Goal: Task Accomplishment & Management: Use online tool/utility

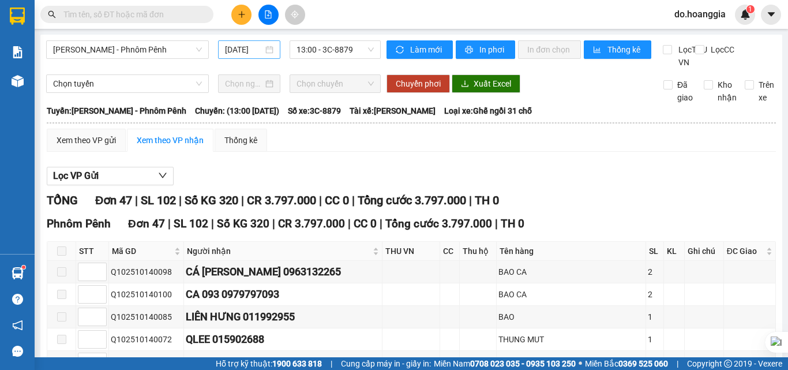
click at [249, 51] on input "[DATE]" at bounding box center [244, 49] width 38 height 13
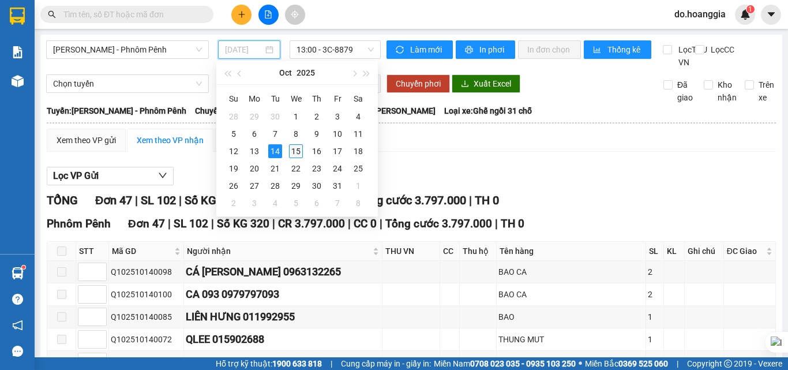
click at [293, 149] on div "15" at bounding box center [296, 151] width 14 height 14
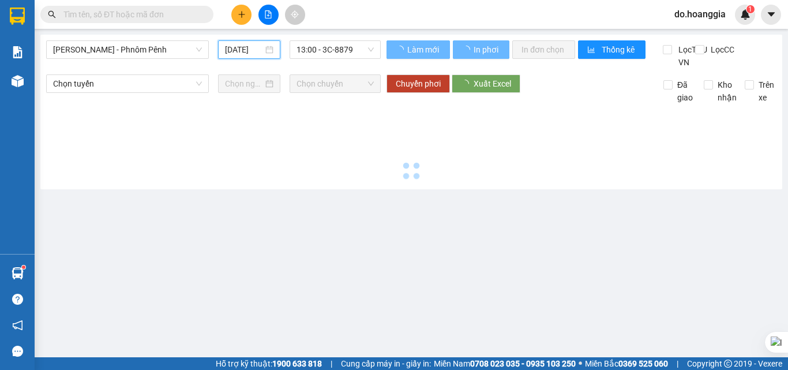
type input "[DATE]"
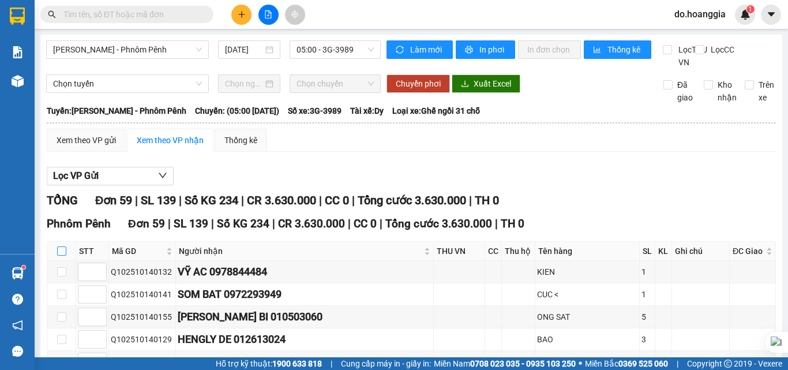
click at [61, 256] on input "checkbox" at bounding box center [61, 250] width 9 height 9
checkbox input "true"
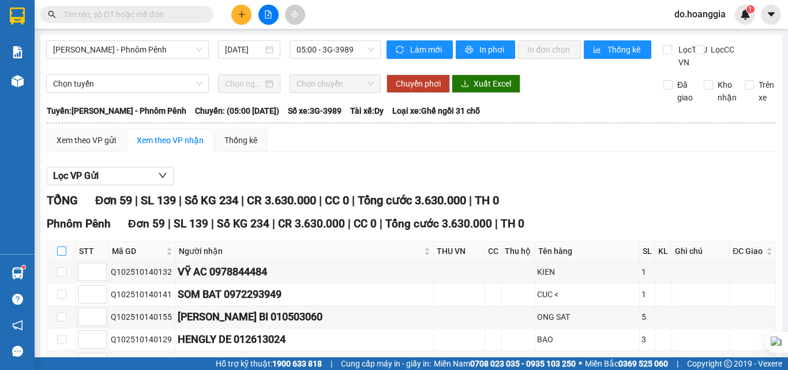
checkbox input "true"
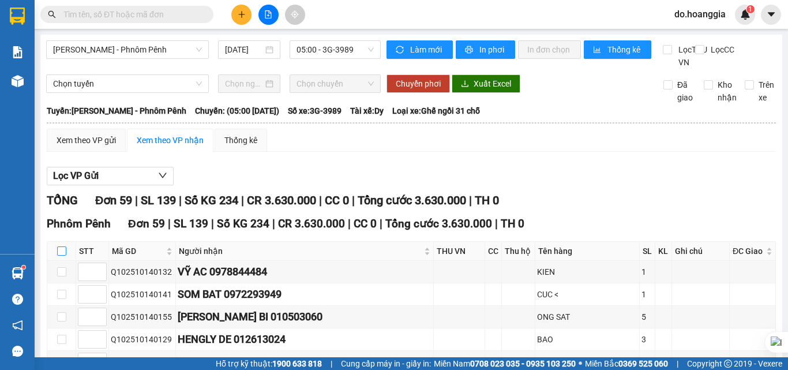
checkbox input "true"
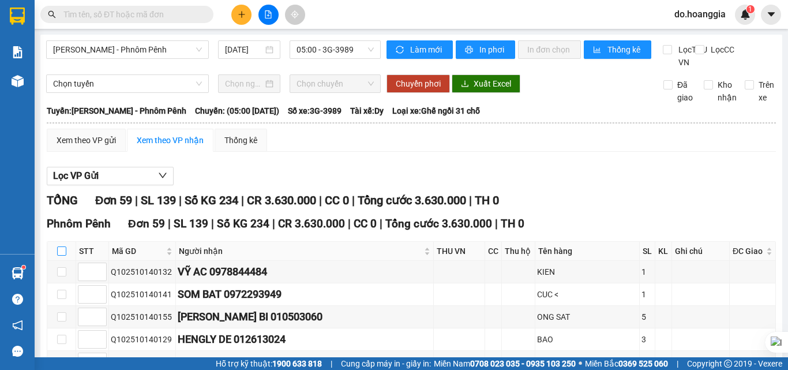
checkbox input "true"
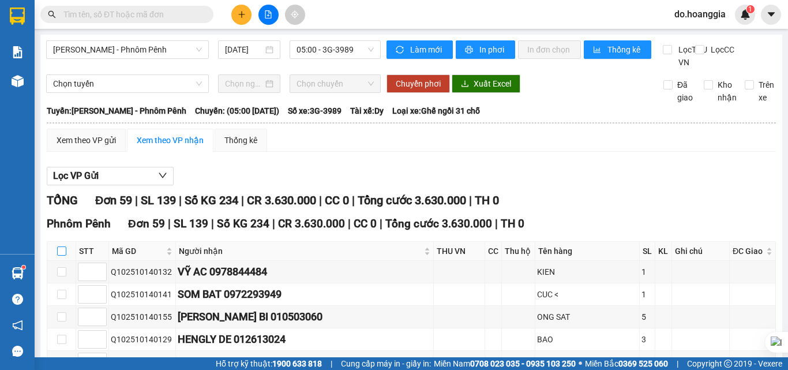
checkbox input "true"
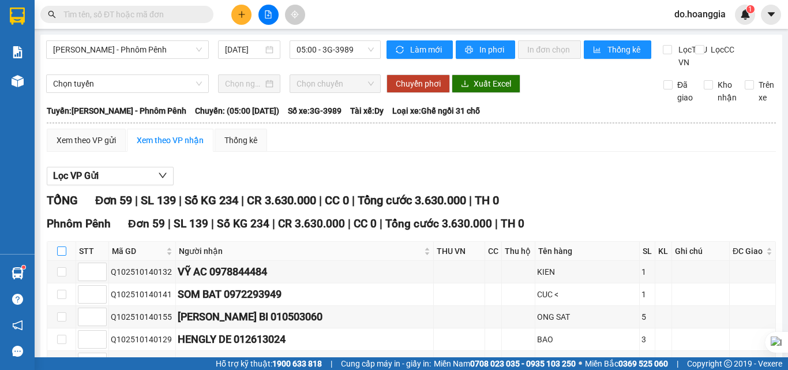
checkbox input "true"
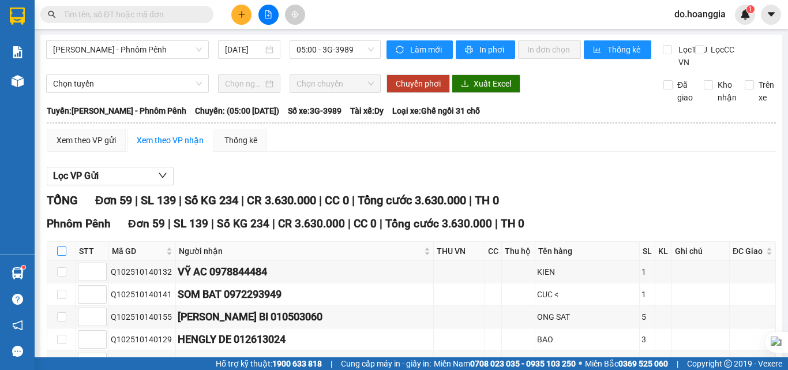
checkbox input "true"
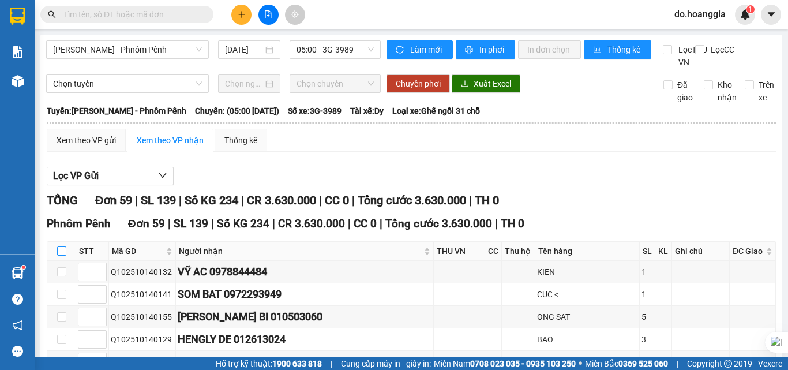
checkbox input "true"
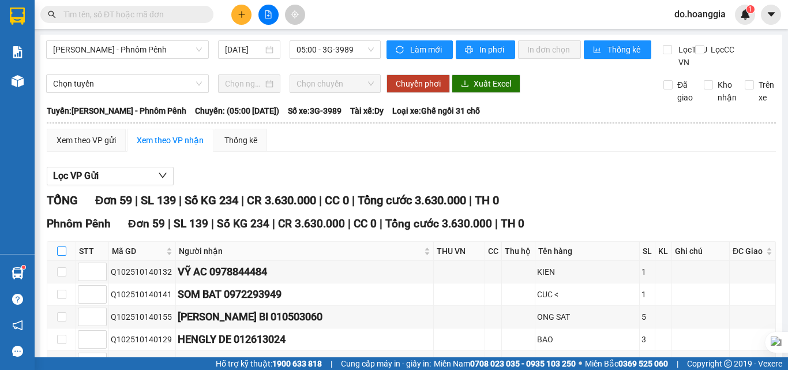
checkbox input "true"
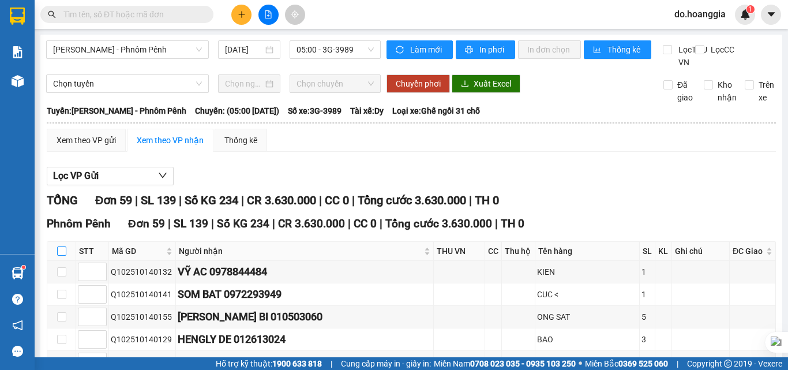
checkbox input "true"
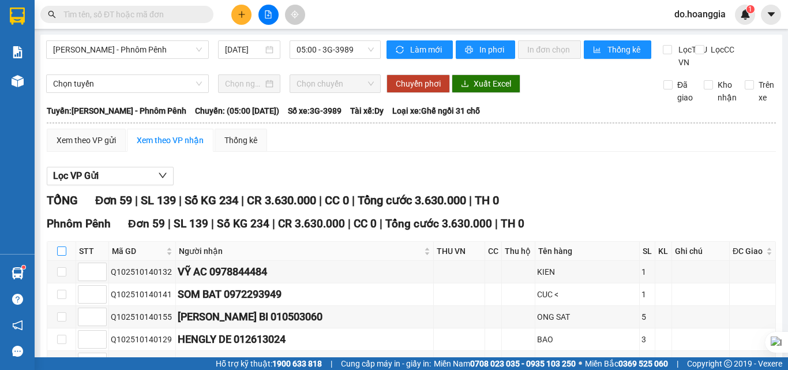
checkbox input "true"
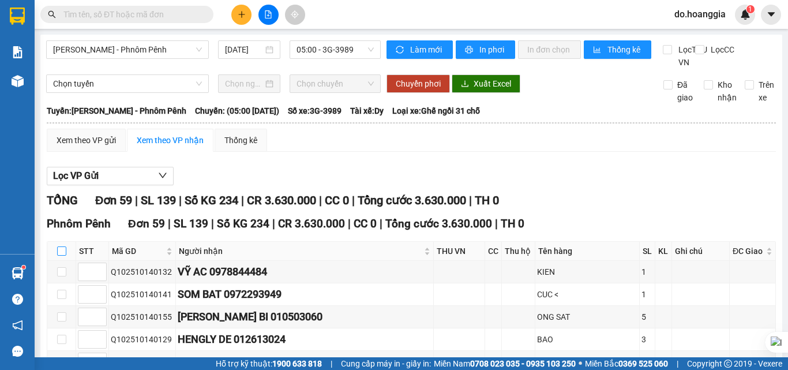
checkbox input "true"
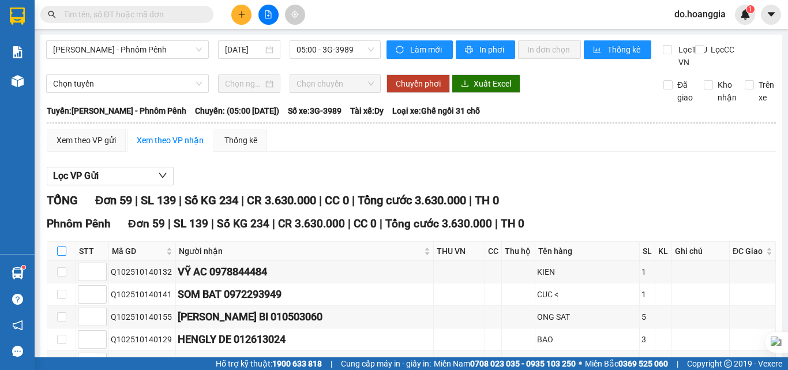
checkbox input "true"
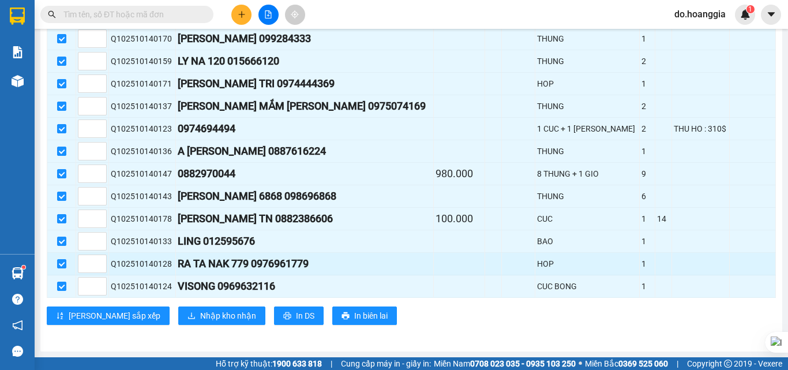
scroll to position [1303, 0]
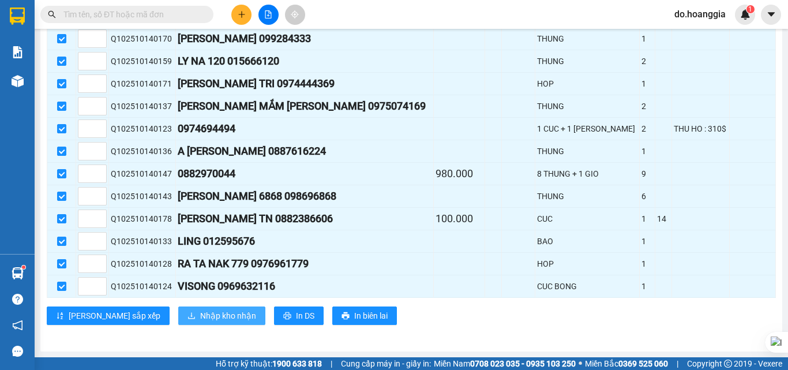
click at [200, 315] on span "Nhập kho nhận" at bounding box center [228, 315] width 56 height 13
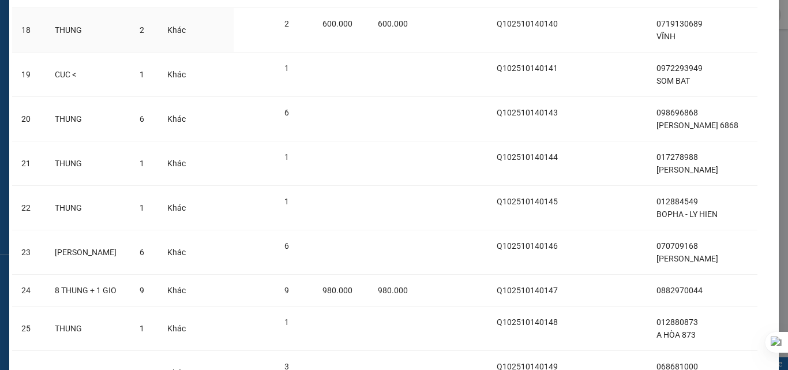
scroll to position [1039, 0]
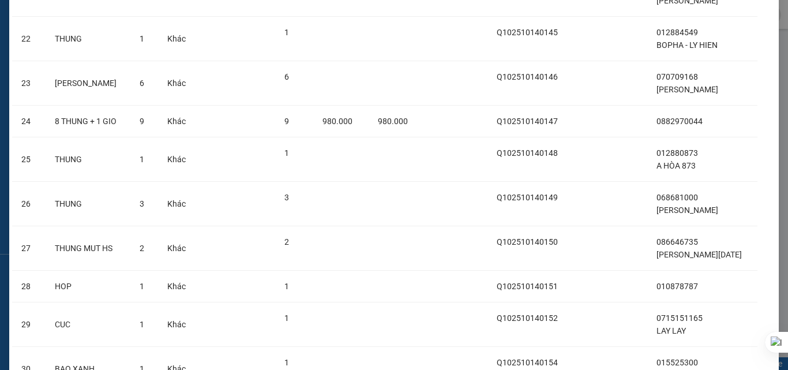
click at [788, 160] on div at bounding box center [788, 185] width 1 height 370
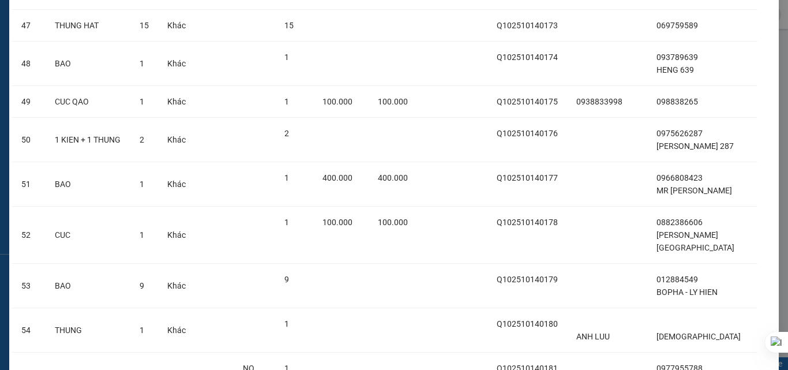
scroll to position [2407, 0]
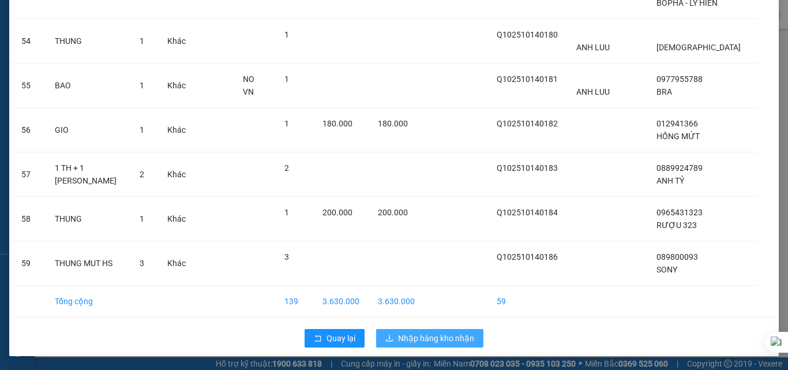
click at [433, 335] on span "Nhập hàng kho nhận" at bounding box center [436, 338] width 76 height 13
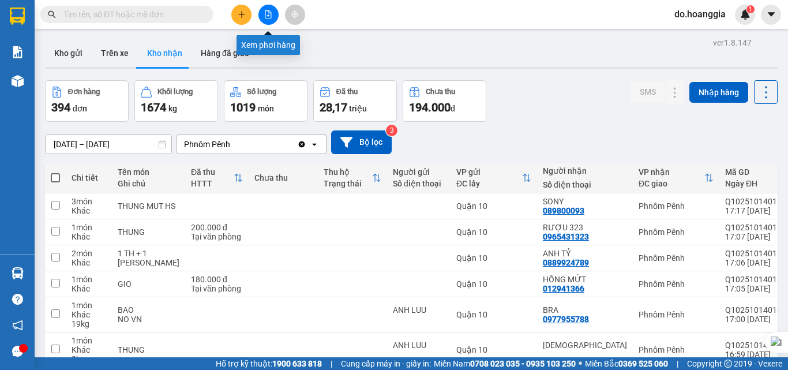
click at [272, 11] on button at bounding box center [268, 15] width 20 height 20
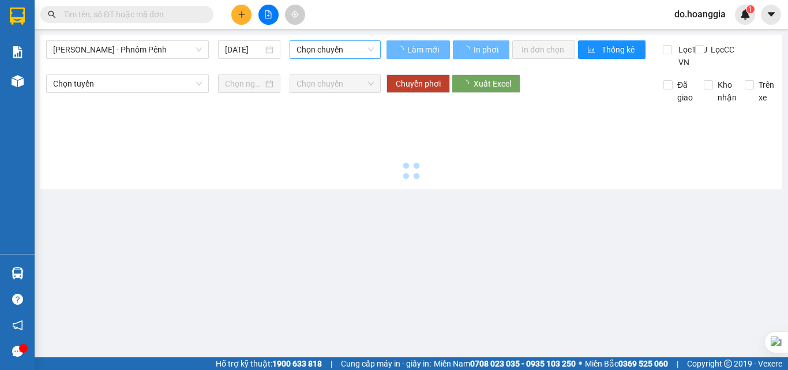
type input "[DATE]"
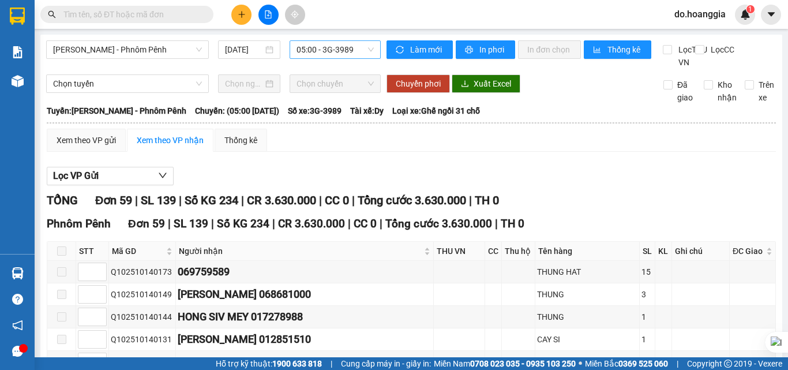
click at [336, 48] on span "05:00 - 3G-3989" at bounding box center [335, 49] width 77 height 17
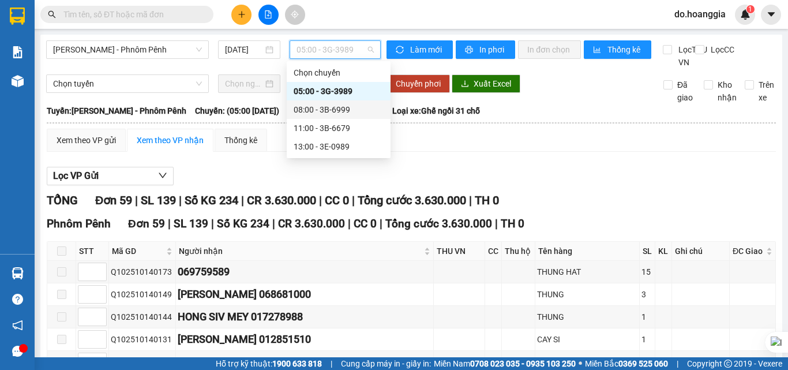
click at [340, 106] on div "08:00 - 3B-6999" at bounding box center [339, 109] width 90 height 13
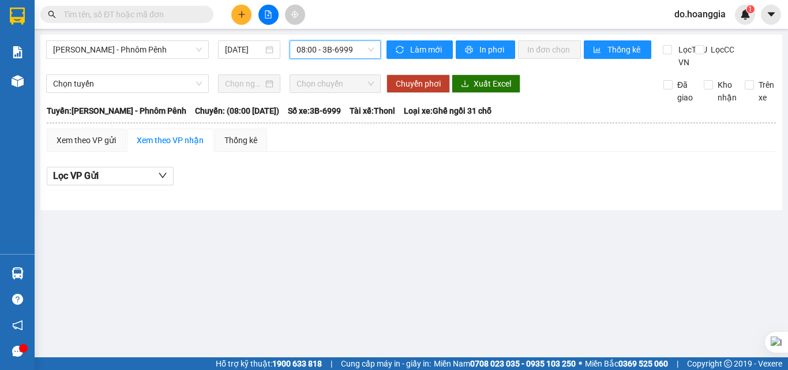
click at [309, 51] on span "08:00 - 3B-6999" at bounding box center [335, 49] width 77 height 17
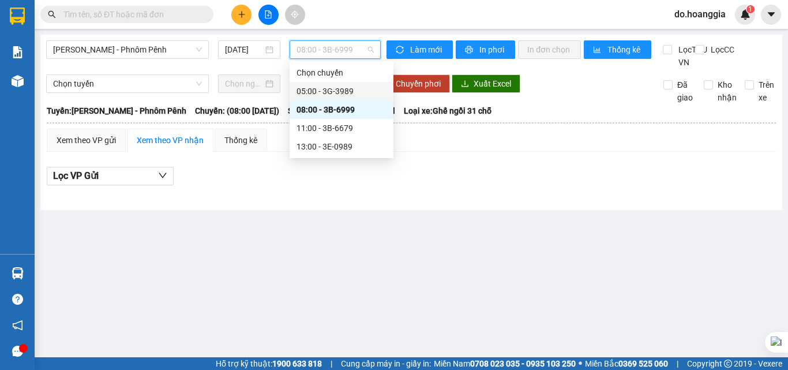
drag, startPoint x: 350, startPoint y: 86, endPoint x: 331, endPoint y: 102, distance: 25.4
click at [350, 87] on div "05:00 - 3G-3989" at bounding box center [342, 91] width 90 height 13
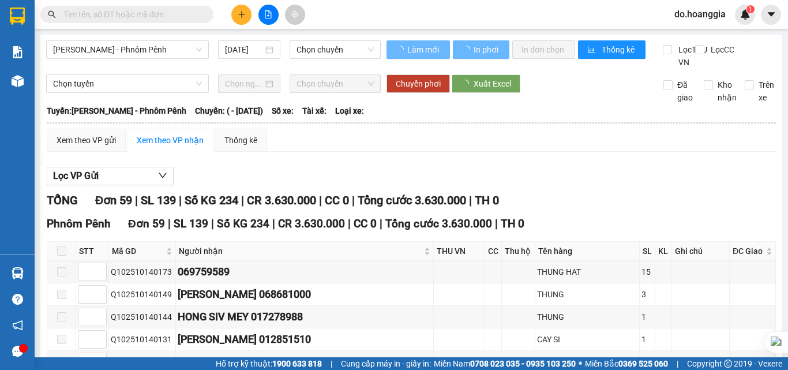
type input "[DATE]"
